Goal: Information Seeking & Learning: Check status

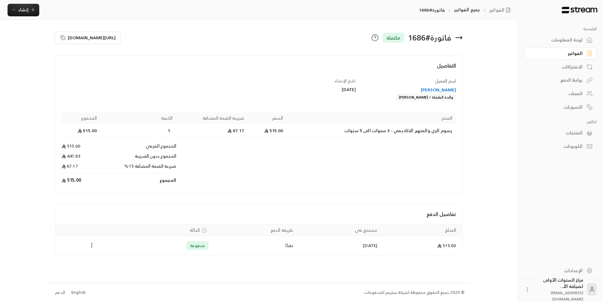
click at [395, 86] on div "اسم العميل [PERSON_NAME] والدة الطفلة / [PERSON_NAME]" at bounding box center [409, 90] width 100 height 24
click at [363, 101] on div "[PERSON_NAME] والدة الطفلة / [PERSON_NAME]" at bounding box center [409, 94] width 94 height 14
click at [559, 53] on div "الفواتير" at bounding box center [557, 53] width 51 height 6
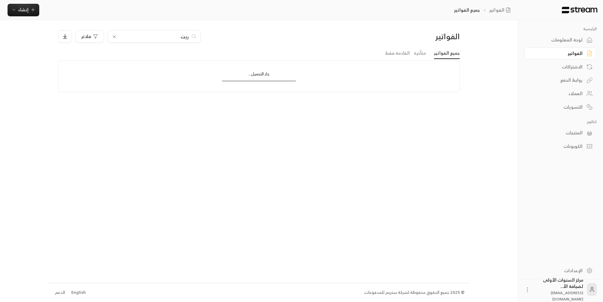
click at [184, 35] on input "ريت" at bounding box center [154, 36] width 70 height 7
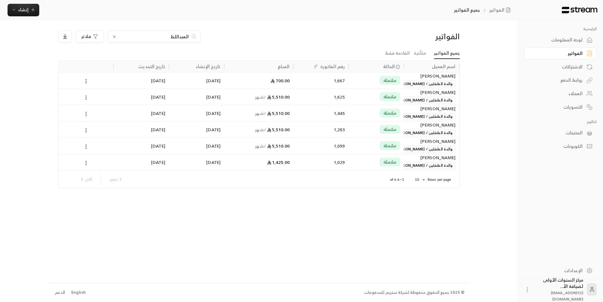
type input "العبداللط"
click at [303, 76] on div "1,667" at bounding box center [321, 81] width 48 height 16
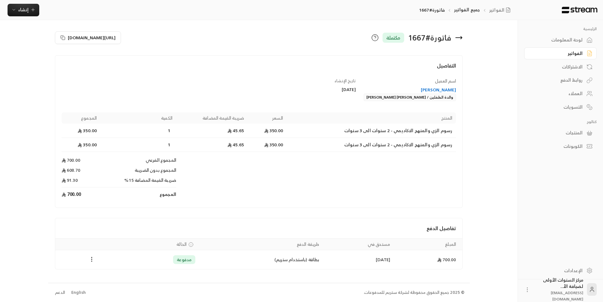
click at [460, 38] on icon at bounding box center [458, 38] width 6 height 0
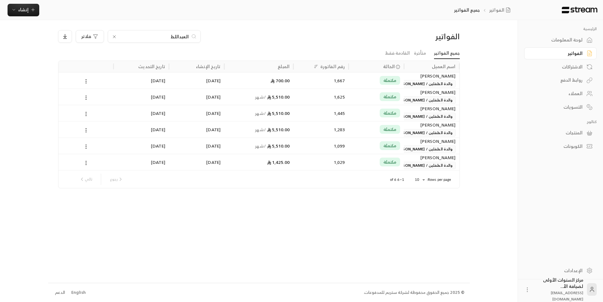
click at [557, 43] on div "لوحة المعلومات" at bounding box center [557, 40] width 51 height 6
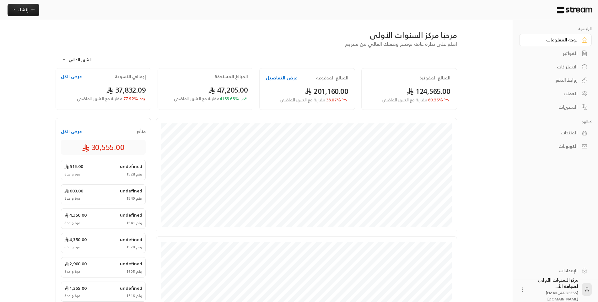
click at [556, 55] on div "الفواتير" at bounding box center [552, 53] width 51 height 6
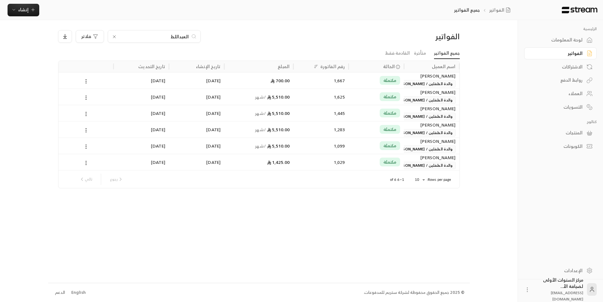
click at [115, 35] on icon at bounding box center [114, 36] width 5 height 5
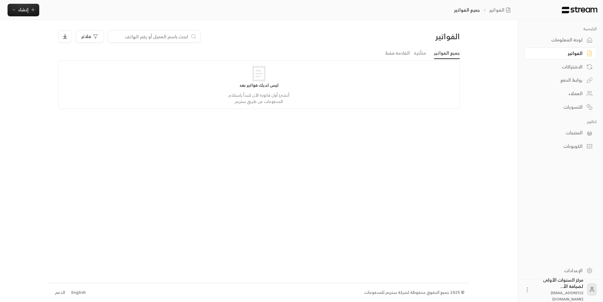
click at [576, 42] on div "لوحة المعلومات" at bounding box center [557, 40] width 51 height 6
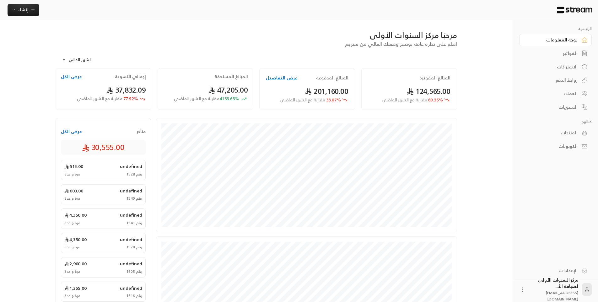
click at [576, 54] on div "الفواتير" at bounding box center [552, 53] width 51 height 6
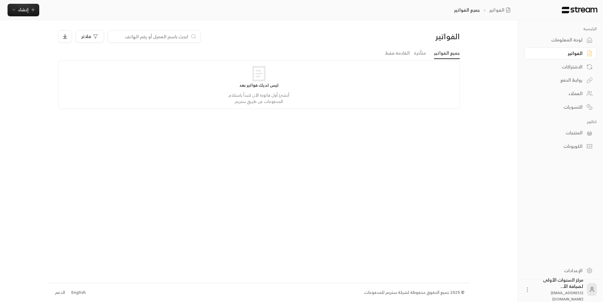
click at [291, 121] on div "الفواتير فلاتر جميع الفواتير متأخرة القادمة فقط ليس لديك فواتير بعد أنشئ أول فا…" at bounding box center [259, 151] width 422 height 262
click at [158, 38] on input at bounding box center [150, 36] width 77 height 7
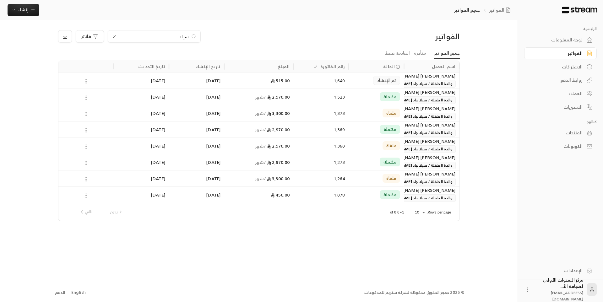
click at [159, 38] on input "سيلا" at bounding box center [154, 36] width 70 height 7
type input "الصالح"
